Goal: Transaction & Acquisition: Purchase product/service

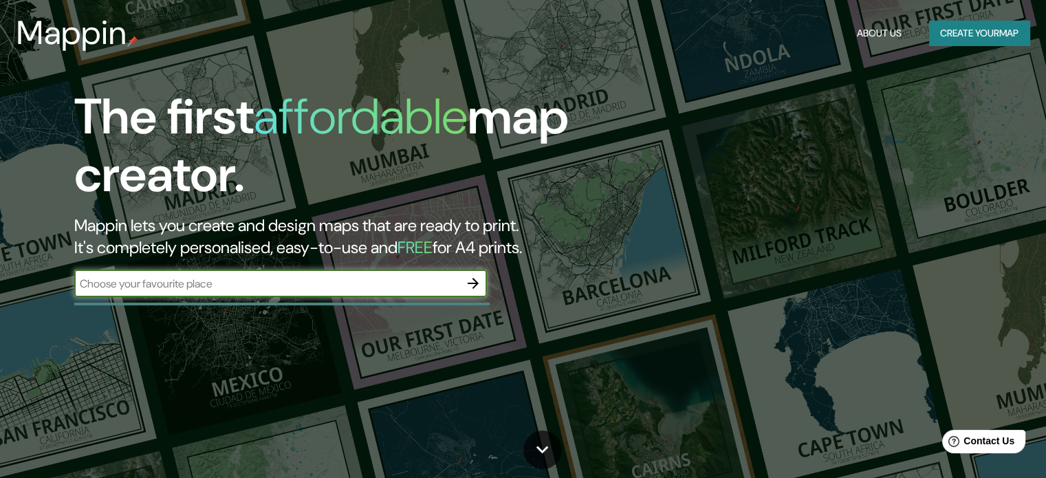
click at [233, 286] on input "text" at bounding box center [266, 284] width 385 height 16
type input "[PERSON_NAME]"
click at [480, 283] on icon "button" at bounding box center [473, 283] width 17 height 17
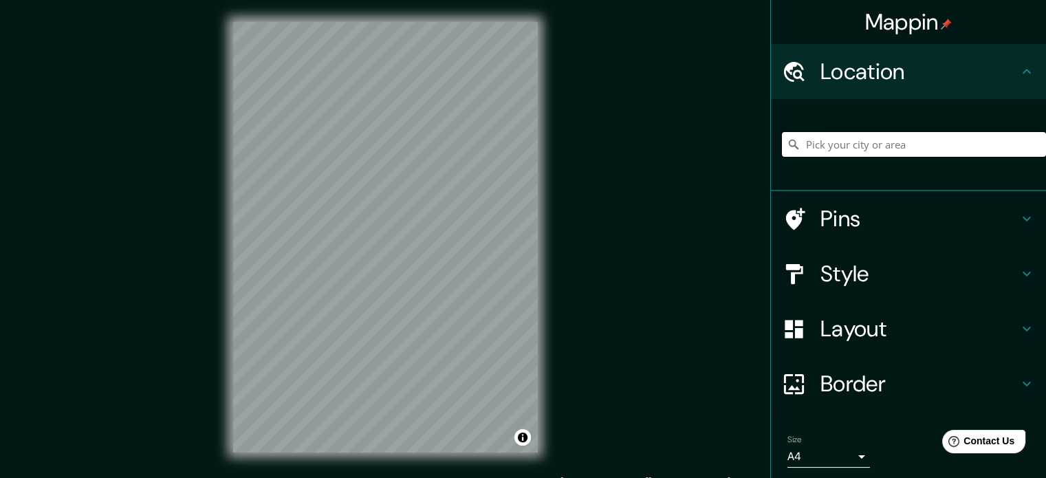
click at [942, 151] on input "Pick your city or area" at bounding box center [914, 144] width 264 height 25
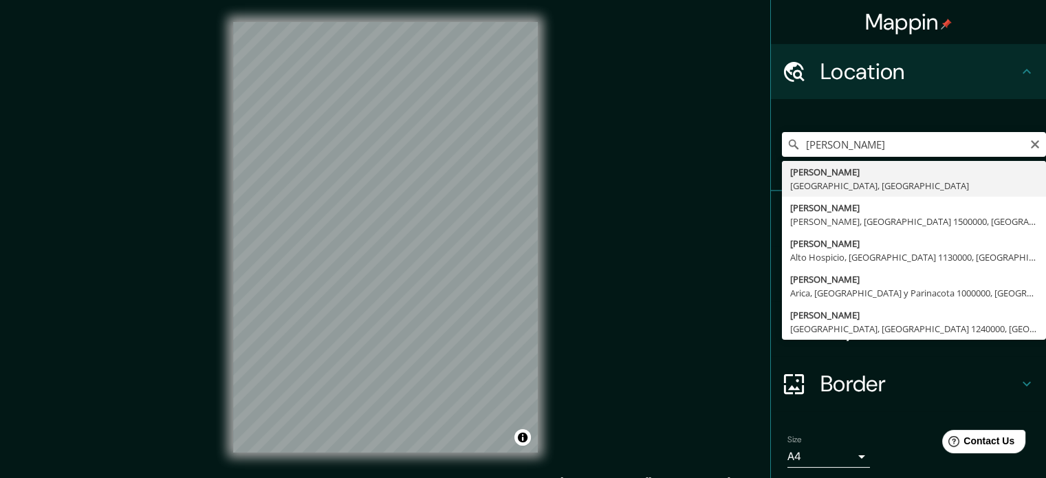
type input "[PERSON_NAME], [GEOGRAPHIC_DATA], [GEOGRAPHIC_DATA]"
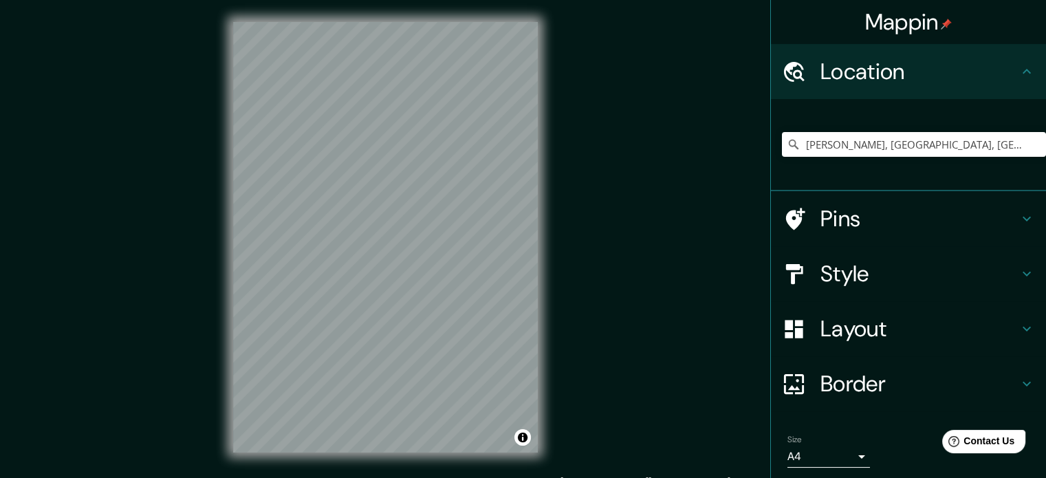
click at [897, 219] on h4 "Pins" at bounding box center [920, 219] width 198 height 28
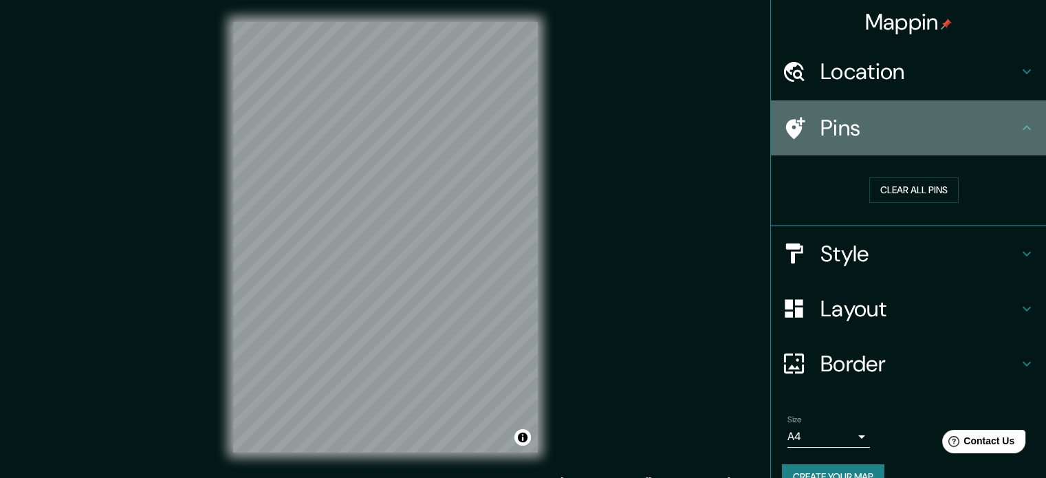
click at [968, 140] on h4 "Pins" at bounding box center [920, 128] width 198 height 28
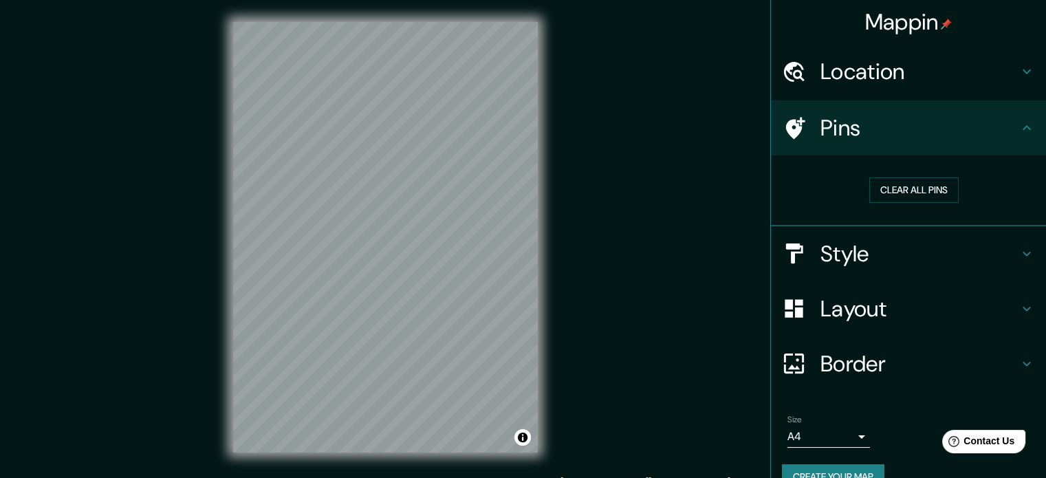
click at [927, 131] on h4 "Pins" at bounding box center [920, 128] width 198 height 28
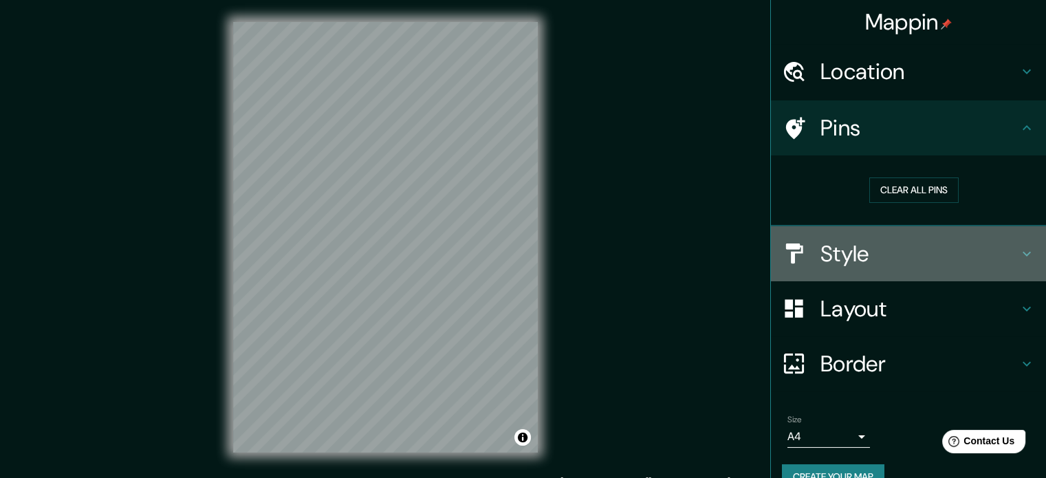
click at [918, 250] on h4 "Style" at bounding box center [920, 254] width 198 height 28
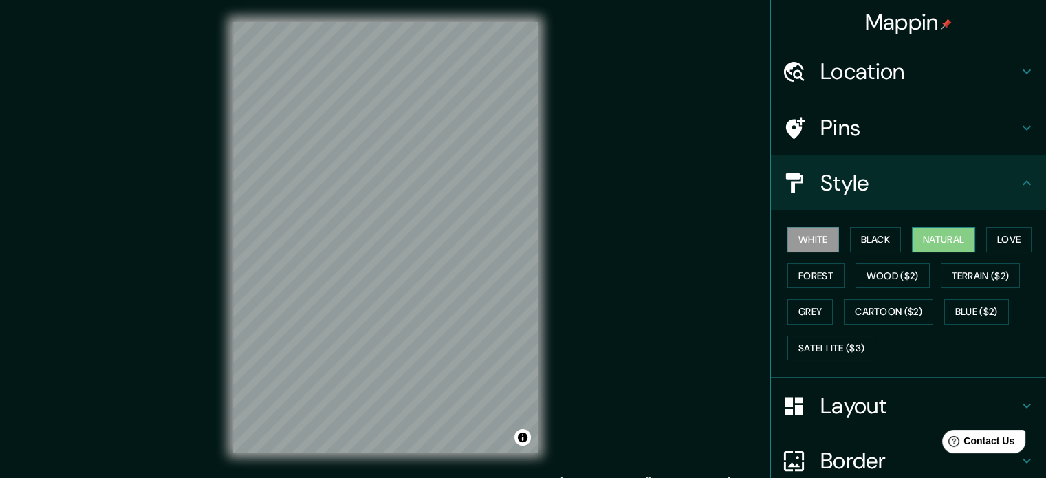
click at [912, 237] on button "Natural" at bounding box center [943, 239] width 63 height 25
click at [1014, 244] on button "Love" at bounding box center [1009, 239] width 45 height 25
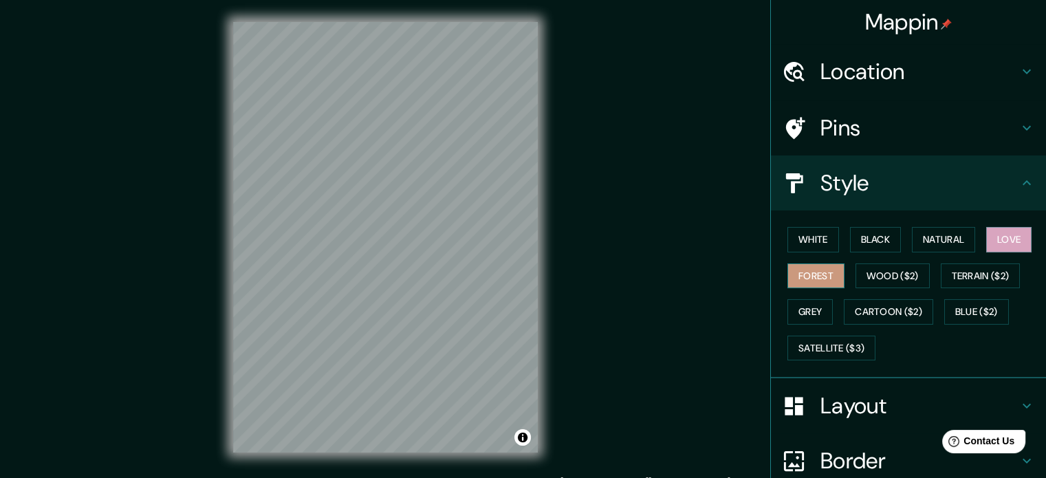
click at [803, 279] on button "Forest" at bounding box center [816, 275] width 57 height 25
click at [880, 272] on button "Wood ($2)" at bounding box center [893, 275] width 74 height 25
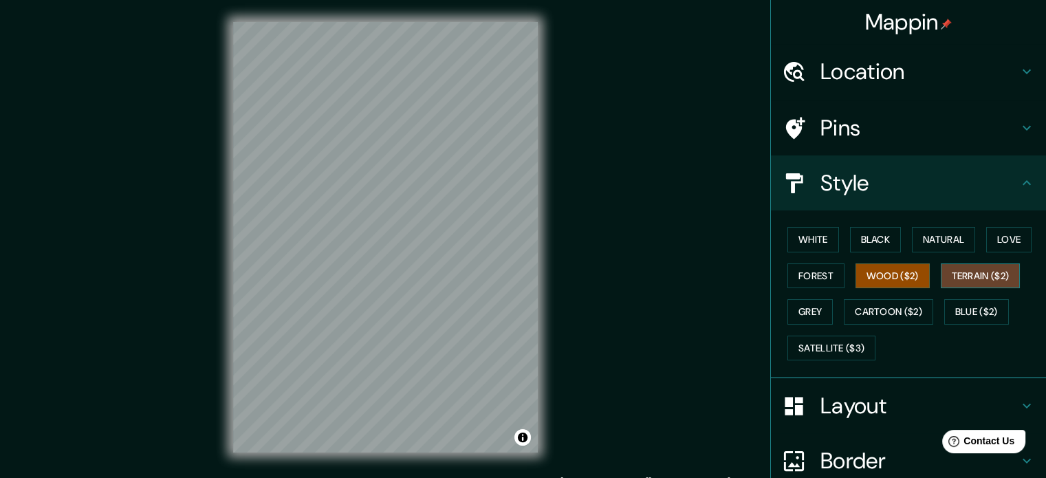
click at [967, 278] on button "Terrain ($2)" at bounding box center [981, 275] width 80 height 25
click at [970, 308] on button "Blue ($2)" at bounding box center [977, 311] width 65 height 25
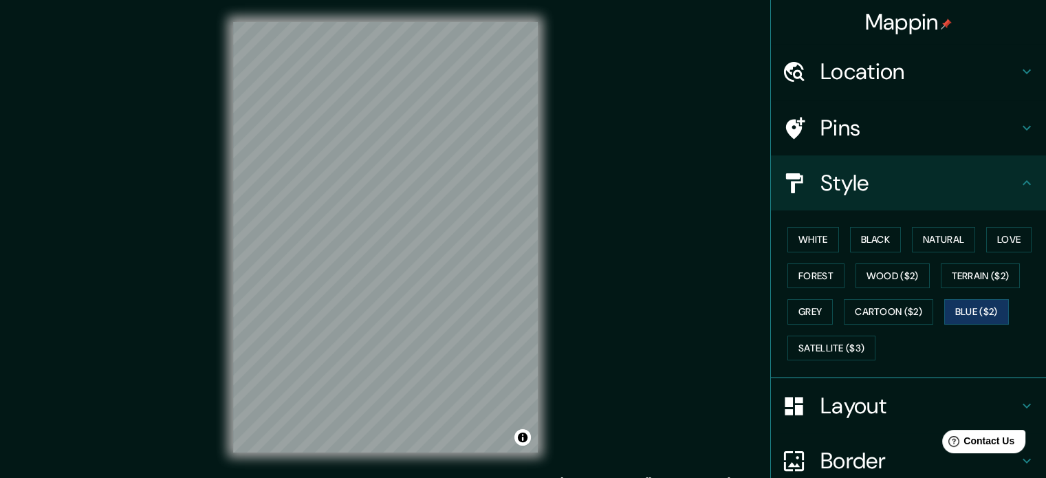
click at [933, 309] on div "White Black Natural Love Forest Wood ($2) Terrain ($2) Grey Cartoon ($2) Blue (…" at bounding box center [914, 294] width 264 height 144
click at [920, 312] on button "Cartoon ($2)" at bounding box center [888, 311] width 89 height 25
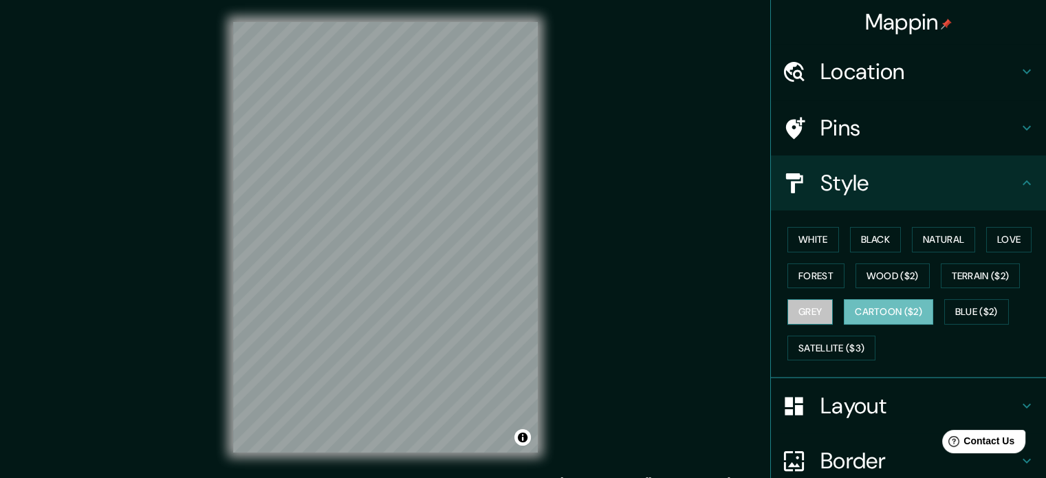
click at [795, 314] on button "Grey" at bounding box center [810, 311] width 45 height 25
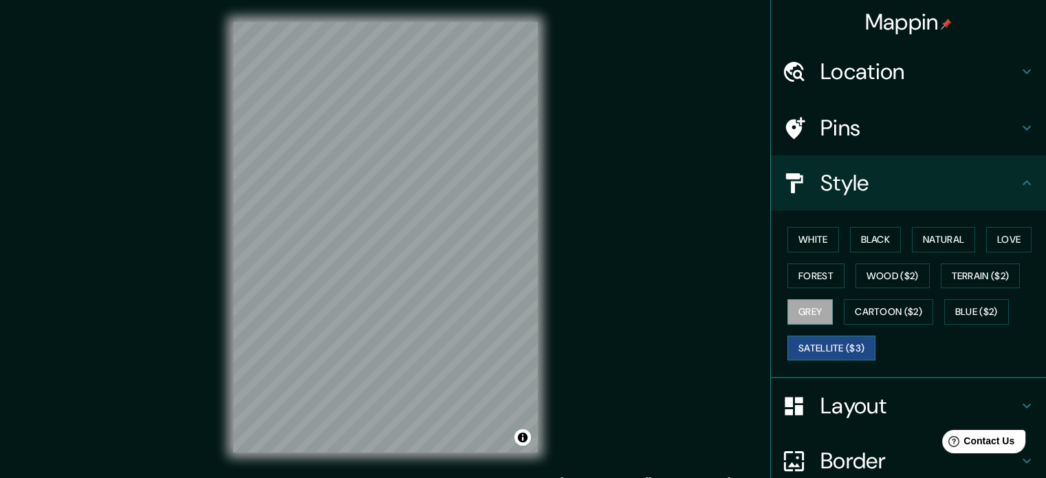
click at [823, 346] on button "Satellite ($3)" at bounding box center [832, 348] width 88 height 25
click at [976, 299] on button "Blue ($2)" at bounding box center [977, 311] width 65 height 25
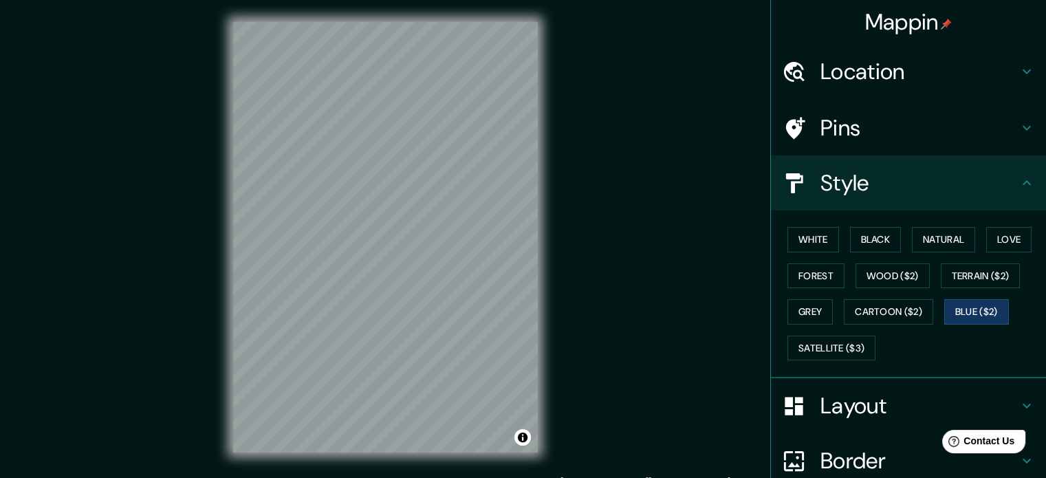
click at [949, 392] on h4 "Layout" at bounding box center [920, 406] width 198 height 28
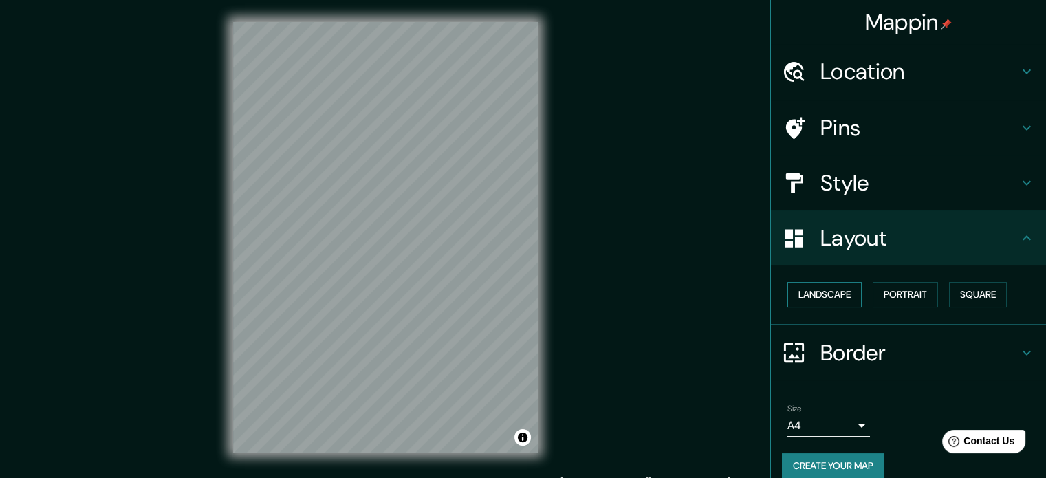
click at [845, 293] on button "Landscape" at bounding box center [825, 294] width 74 height 25
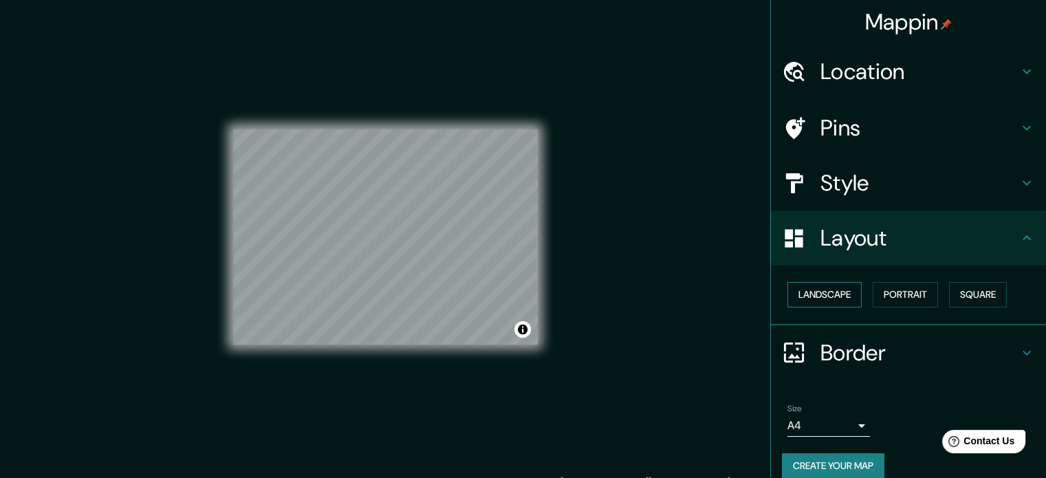
click at [845, 293] on button "Landscape" at bounding box center [825, 294] width 74 height 25
click at [891, 298] on button "Portrait" at bounding box center [905, 294] width 65 height 25
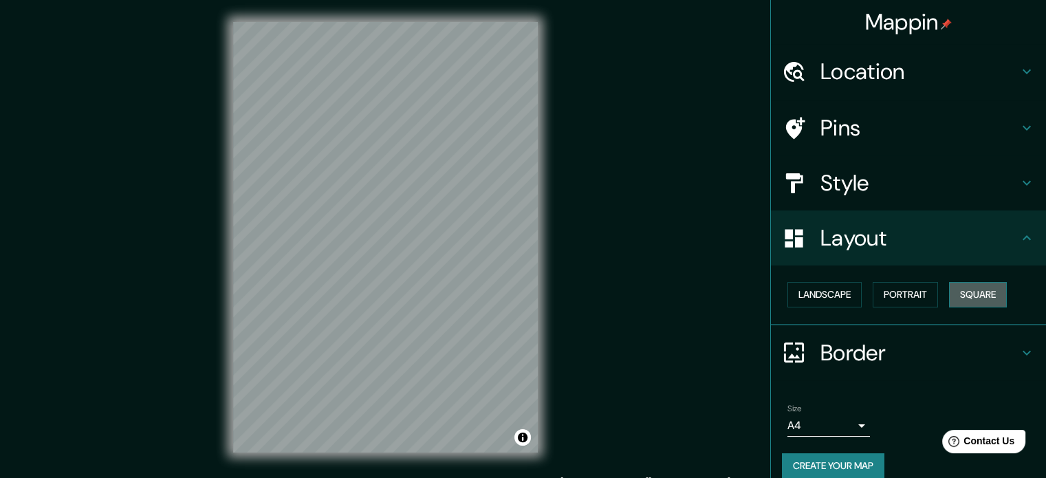
click at [989, 299] on button "Square" at bounding box center [978, 294] width 58 height 25
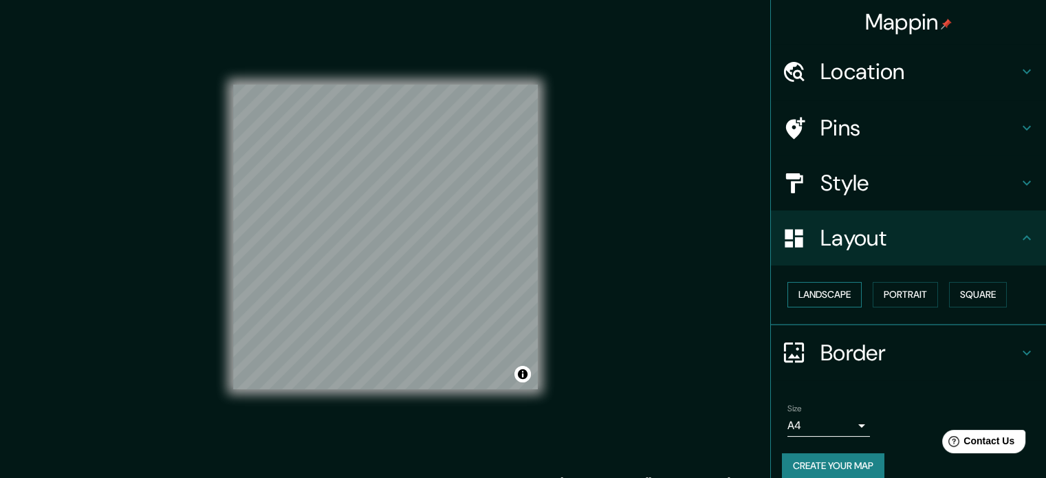
click at [826, 293] on button "Landscape" at bounding box center [825, 294] width 74 height 25
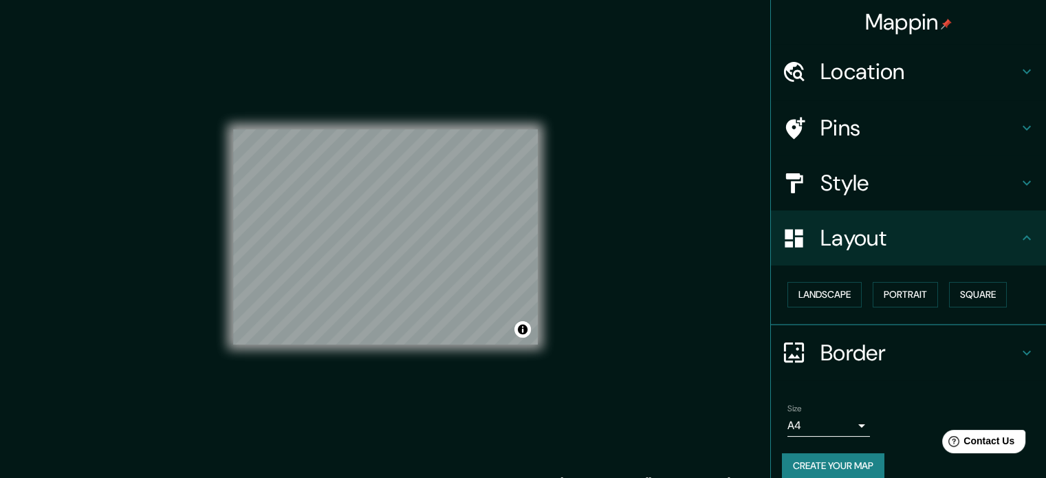
click at [969, 364] on h4 "Border" at bounding box center [920, 353] width 198 height 28
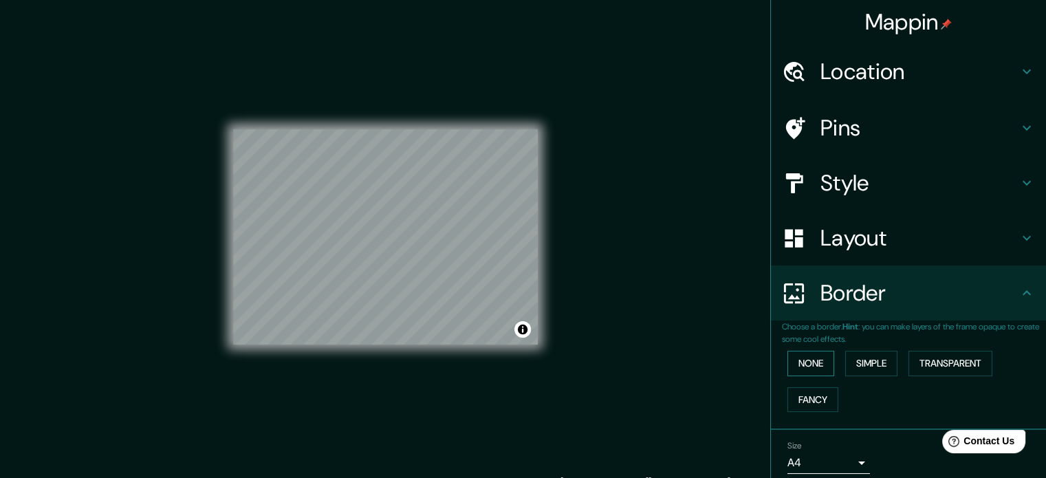
click at [795, 353] on button "None" at bounding box center [811, 363] width 47 height 25
click at [859, 369] on button "Simple" at bounding box center [871, 363] width 52 height 25
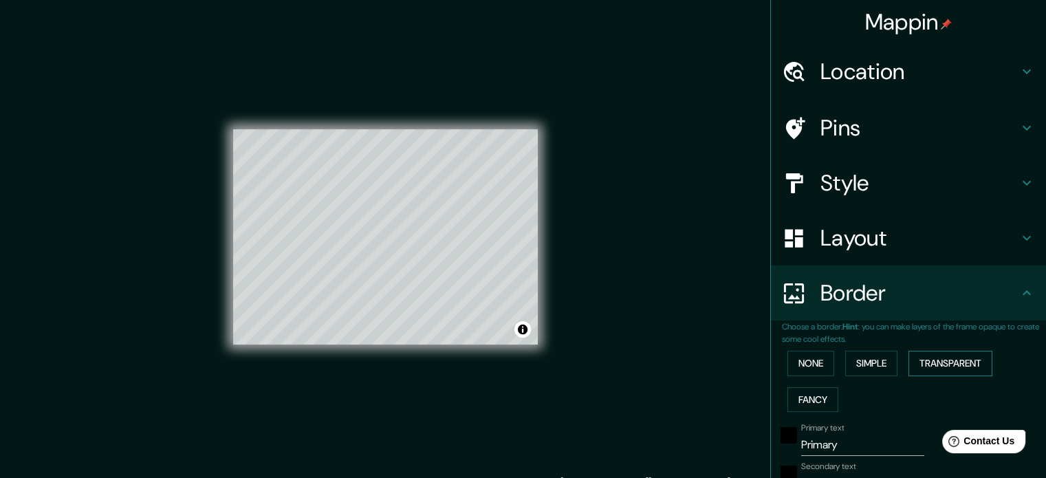
click at [935, 365] on button "Transparent" at bounding box center [951, 363] width 84 height 25
click at [814, 404] on button "Fancy" at bounding box center [813, 399] width 51 height 25
click at [806, 361] on button "None" at bounding box center [811, 363] width 47 height 25
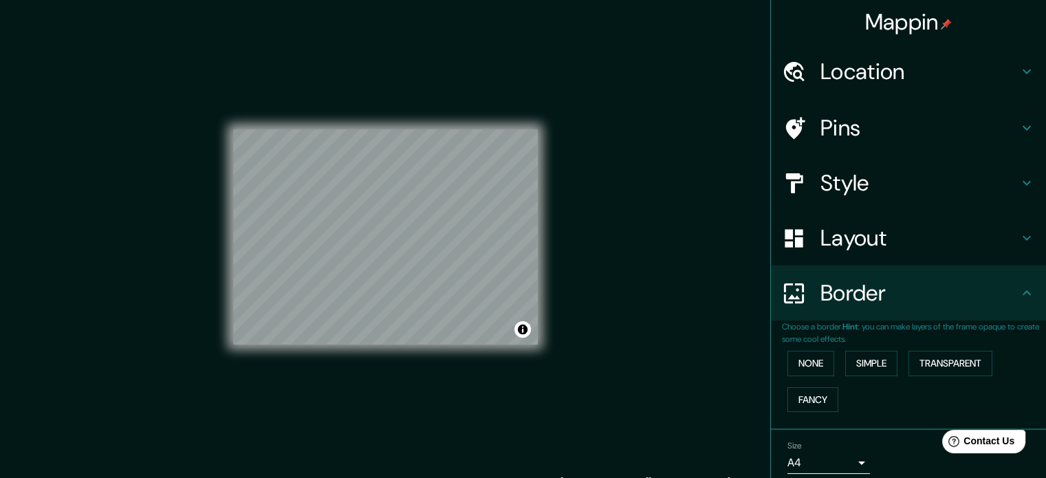
click at [858, 306] on h4 "Border" at bounding box center [920, 293] width 198 height 28
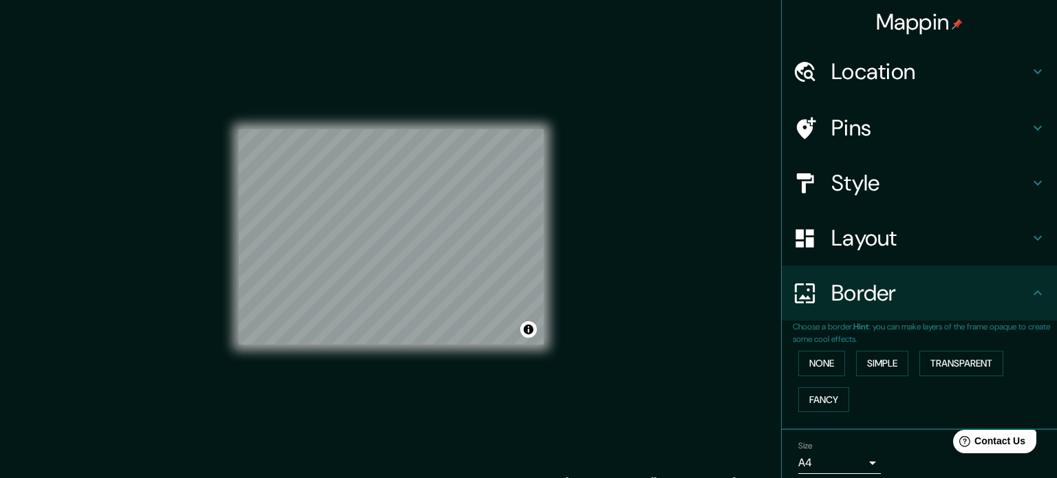
click at [853, 470] on body "Mappin Location [GEOGRAPHIC_DATA], [GEOGRAPHIC_DATA], [GEOGRAPHIC_DATA] Pins St…" at bounding box center [528, 239] width 1057 height 478
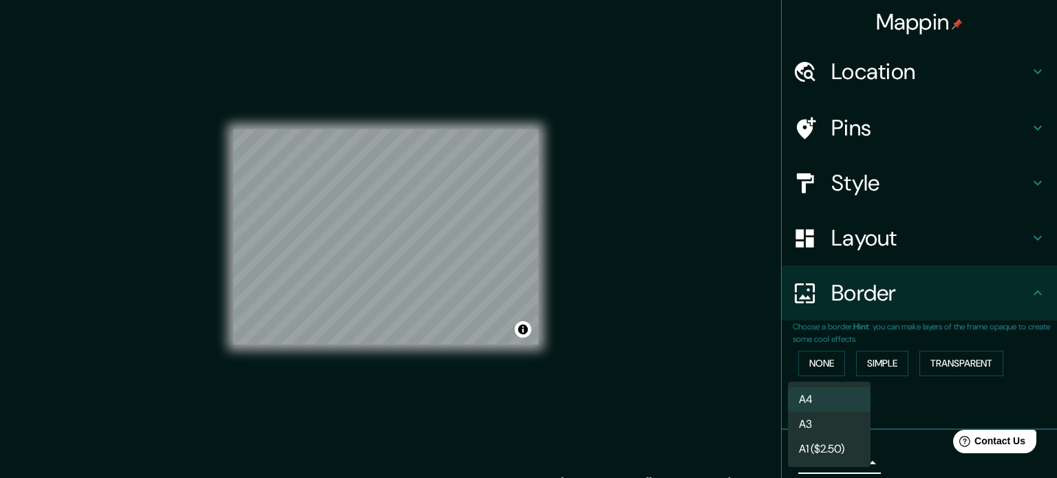
click at [841, 423] on li "A3" at bounding box center [829, 424] width 83 height 25
type input "a4"
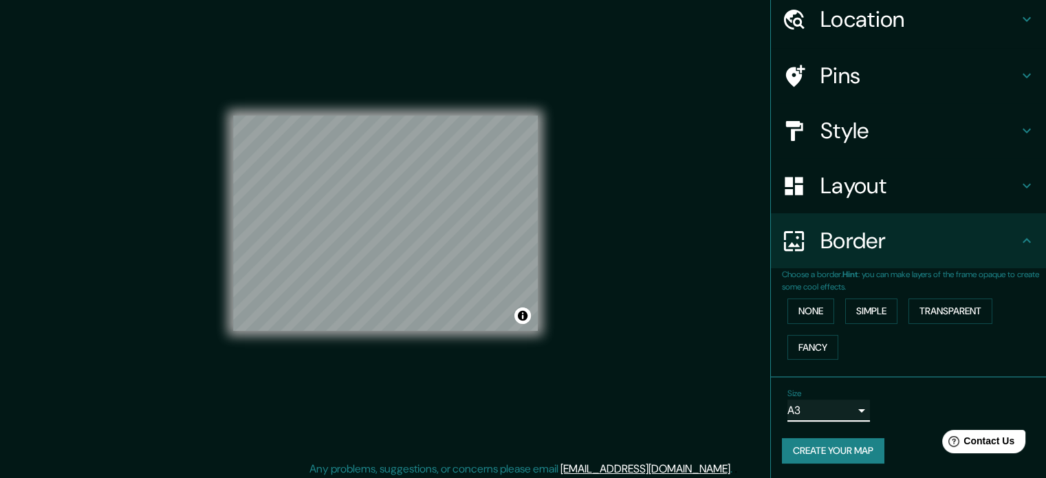
scroll to position [18, 0]
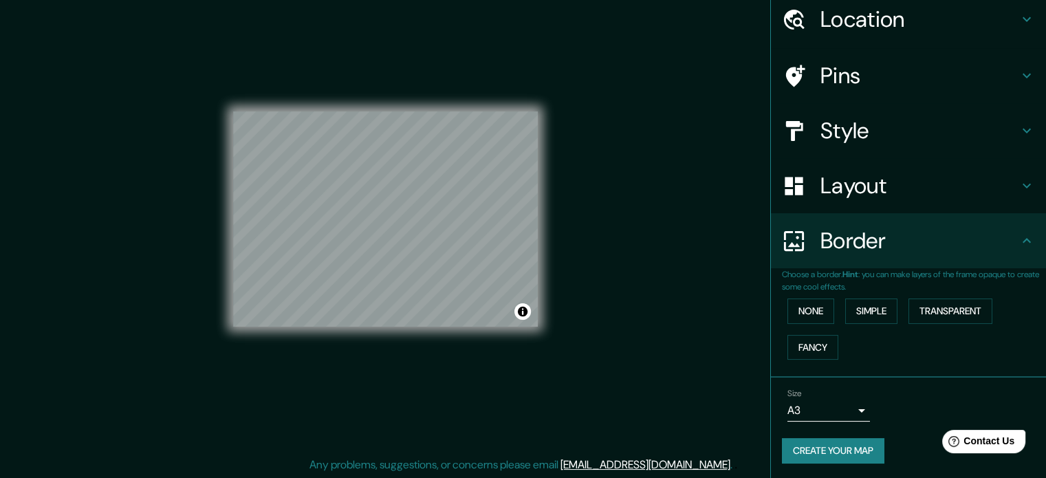
click at [812, 444] on button "Create your map" at bounding box center [833, 450] width 103 height 25
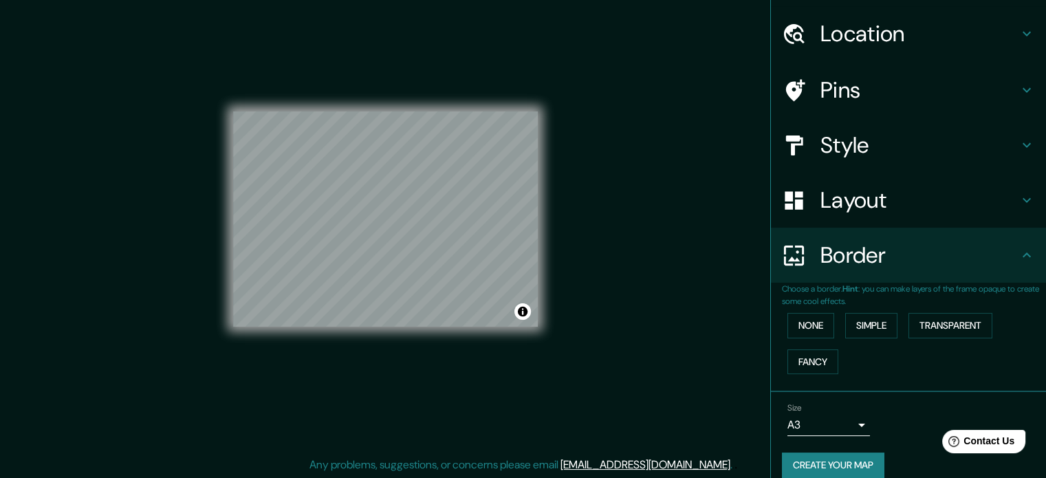
scroll to position [52, 0]
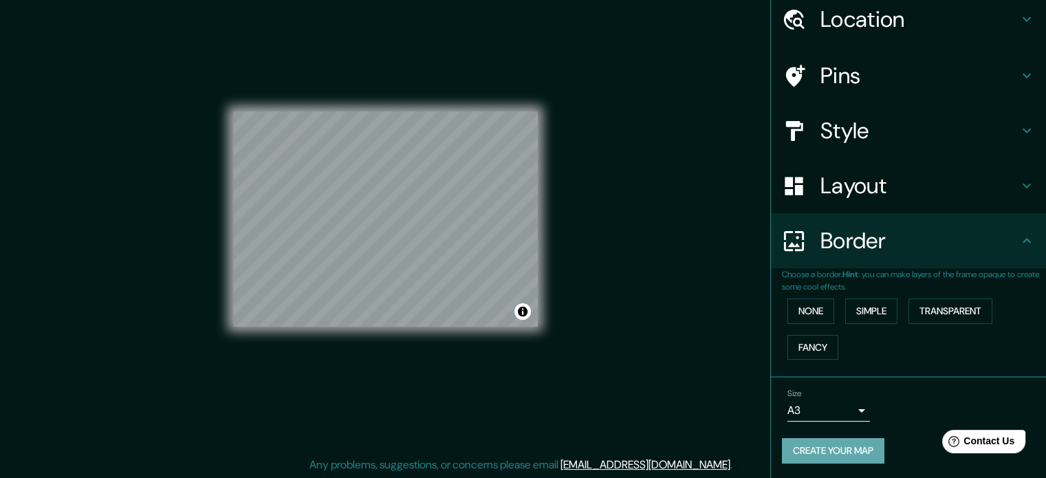
click at [850, 451] on button "Create your map" at bounding box center [833, 450] width 103 height 25
click at [877, 233] on h4 "Border" at bounding box center [920, 241] width 198 height 28
click at [856, 189] on h4 "Layout" at bounding box center [920, 186] width 198 height 28
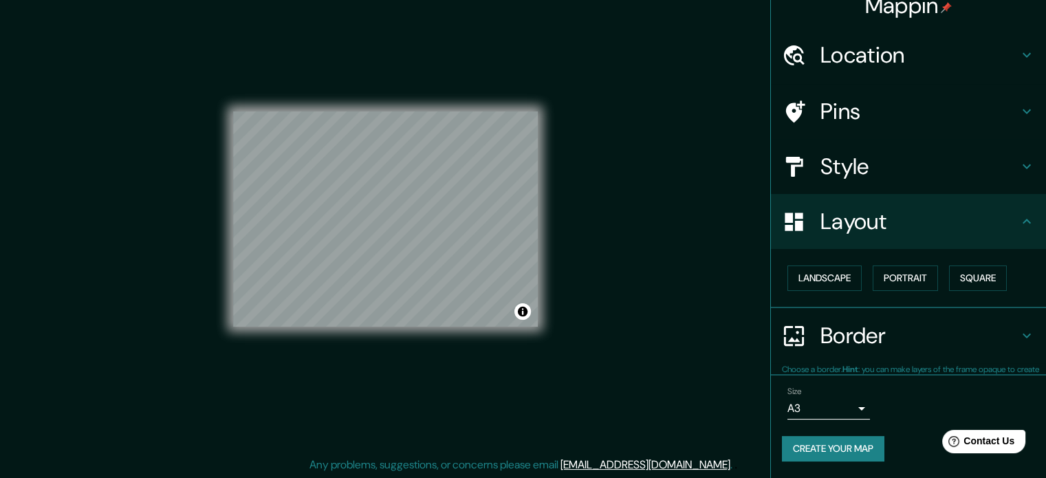
scroll to position [15, 0]
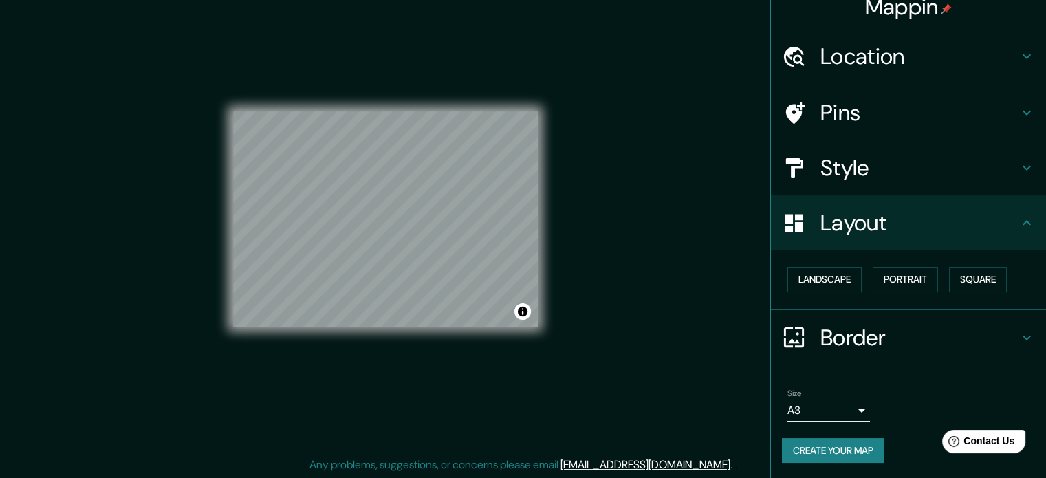
click at [856, 174] on h4 "Style" at bounding box center [920, 168] width 198 height 28
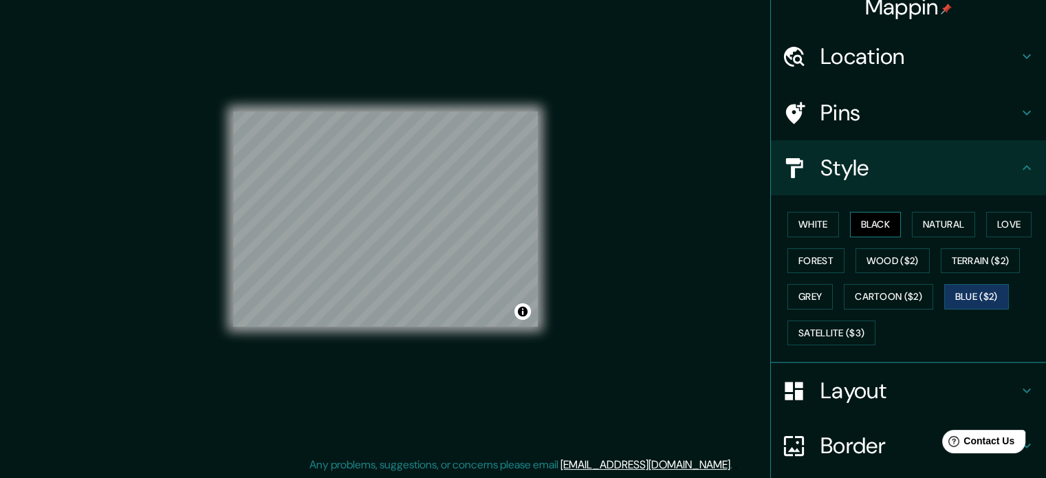
click at [850, 222] on button "Black" at bounding box center [876, 224] width 52 height 25
click at [815, 222] on button "White" at bounding box center [814, 224] width 52 height 25
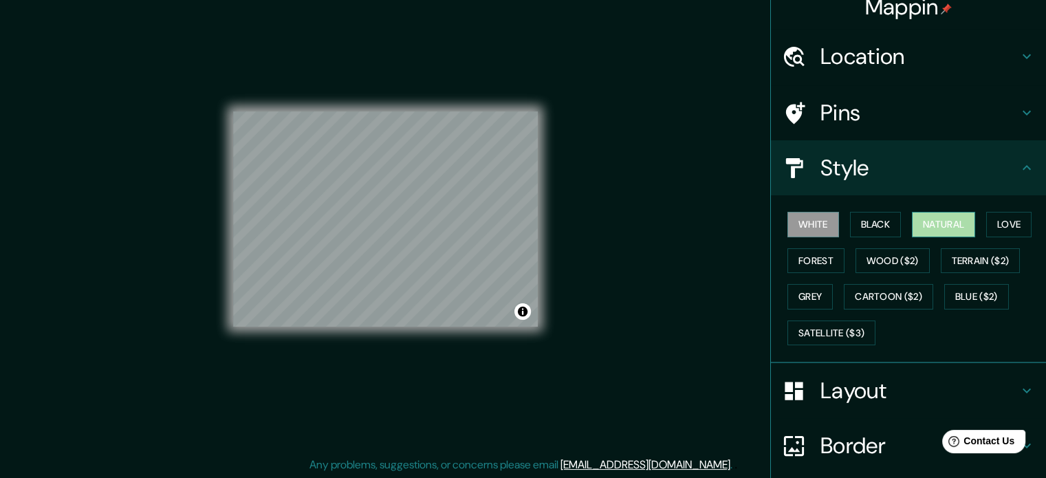
click at [969, 225] on button "Natural" at bounding box center [943, 224] width 63 height 25
click at [992, 222] on button "Love" at bounding box center [1009, 224] width 45 height 25
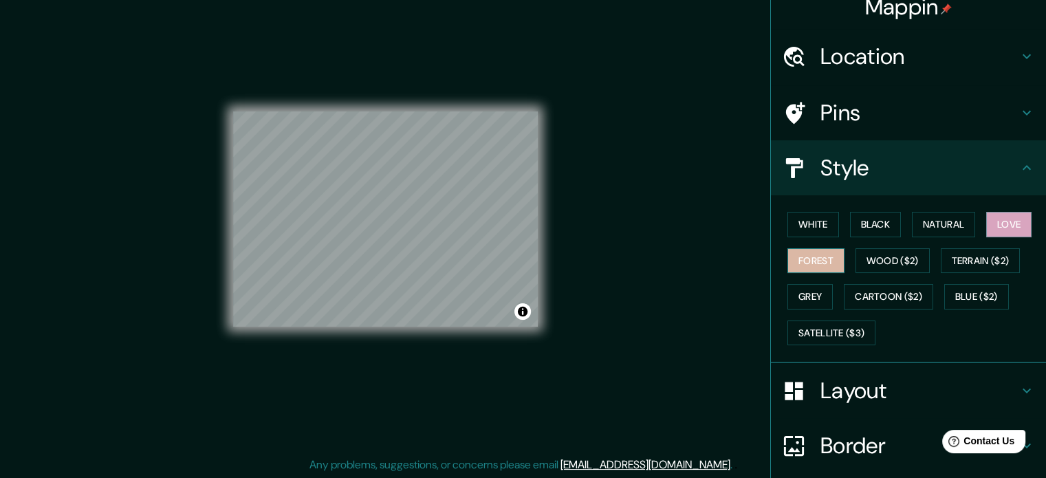
click at [826, 263] on button "Forest" at bounding box center [816, 260] width 57 height 25
click at [806, 299] on button "Grey" at bounding box center [810, 296] width 45 height 25
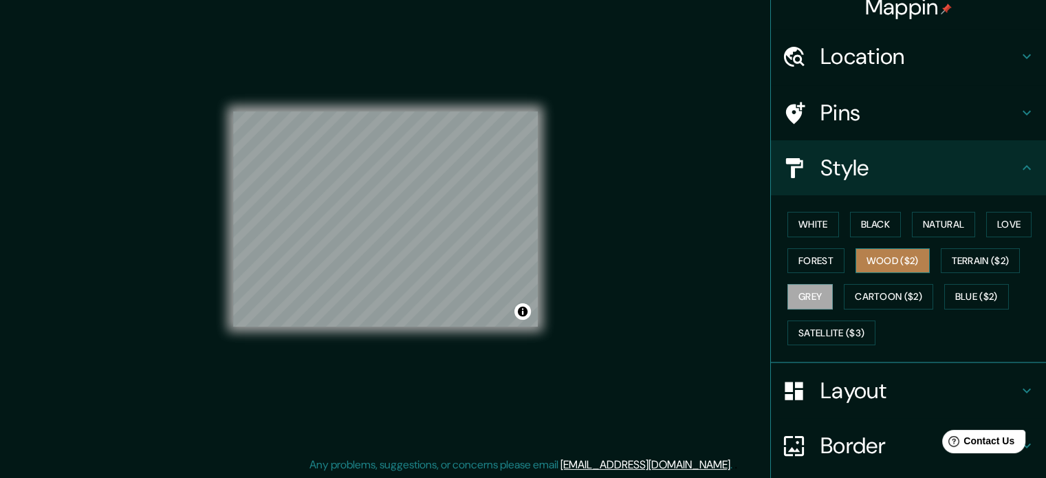
click at [889, 267] on button "Wood ($2)" at bounding box center [893, 260] width 74 height 25
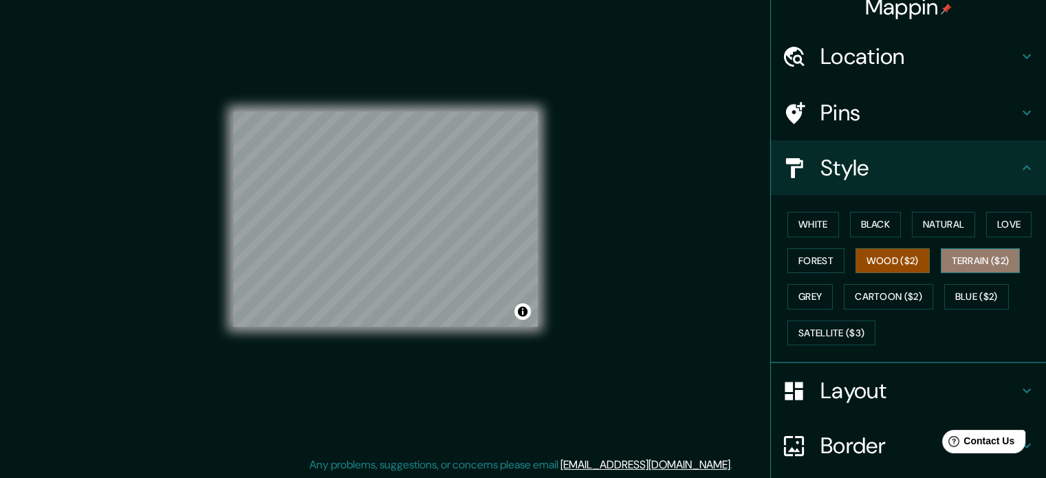
click at [949, 261] on button "Terrain ($2)" at bounding box center [981, 260] width 80 height 25
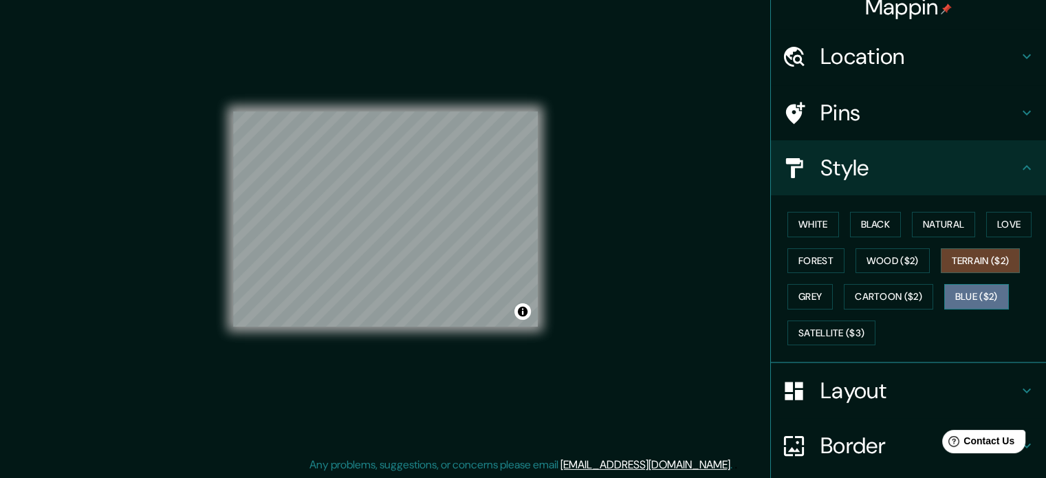
click at [974, 291] on button "Blue ($2)" at bounding box center [977, 296] width 65 height 25
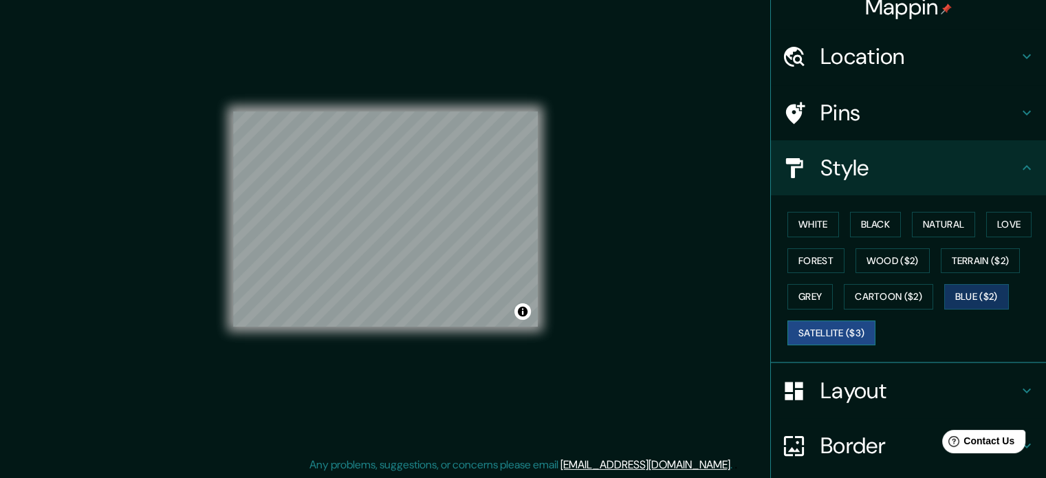
drag, startPoint x: 865, startPoint y: 316, endPoint x: 859, endPoint y: 324, distance: 10.3
click at [864, 316] on div "White Black Natural Love Forest Wood ($2) Terrain ($2) Grey Cartoon ($2) Blue (…" at bounding box center [914, 278] width 264 height 144
click at [857, 325] on button "Satellite ($3)" at bounding box center [832, 333] width 88 height 25
click at [873, 292] on button "Cartoon ($2)" at bounding box center [888, 296] width 89 height 25
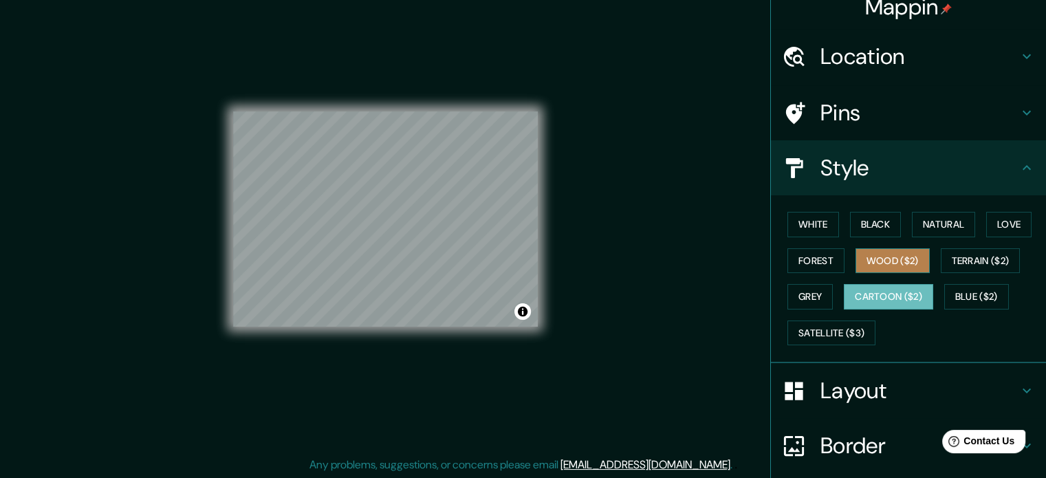
click at [876, 266] on button "Wood ($2)" at bounding box center [893, 260] width 74 height 25
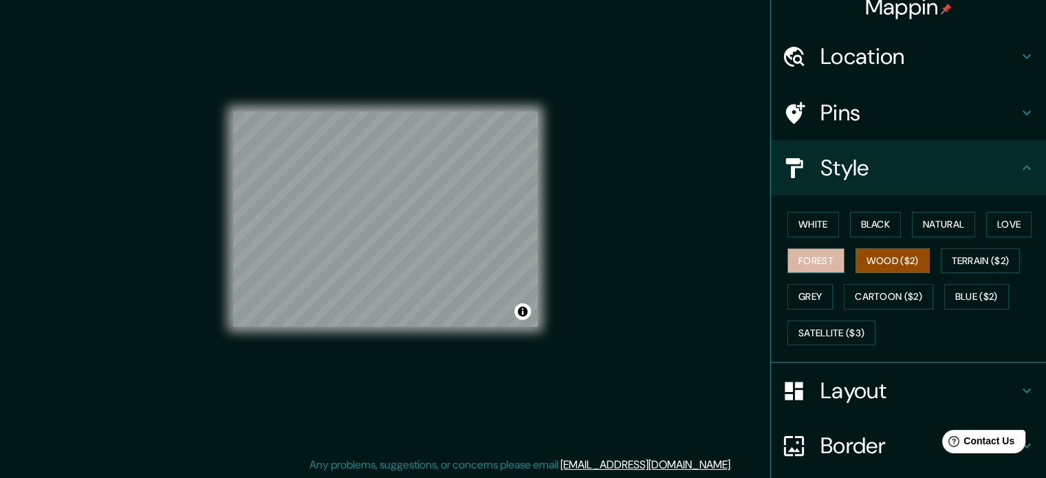
click at [817, 263] on button "Forest" at bounding box center [816, 260] width 57 height 25
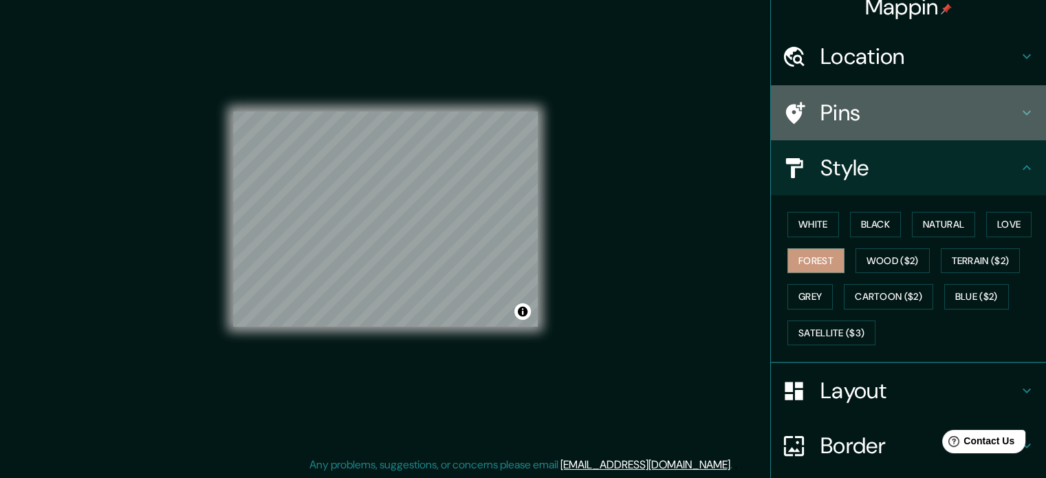
click at [863, 118] on h4 "Pins" at bounding box center [920, 113] width 198 height 28
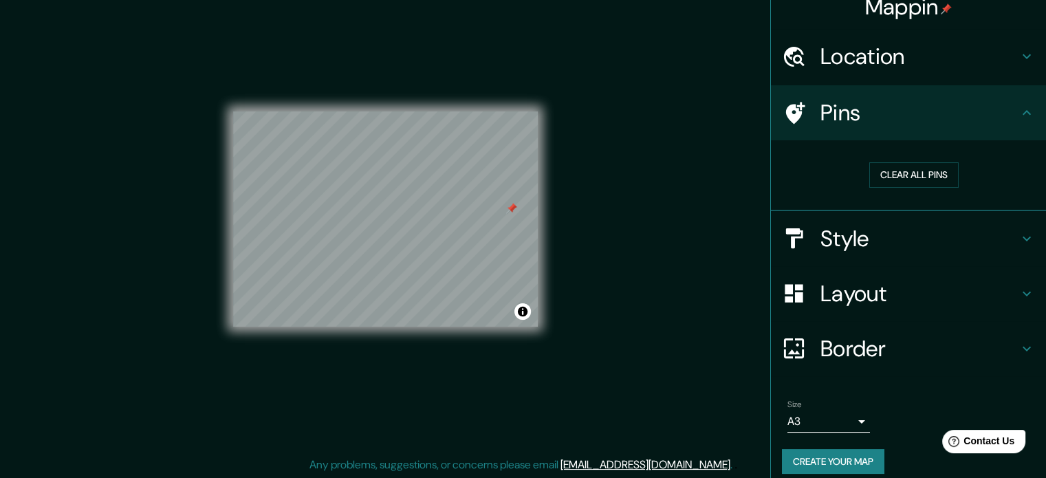
click at [868, 190] on div "Clear all pins" at bounding box center [914, 174] width 264 height 47
click at [872, 173] on button "Clear all pins" at bounding box center [914, 174] width 89 height 25
